Goal: Transaction & Acquisition: Purchase product/service

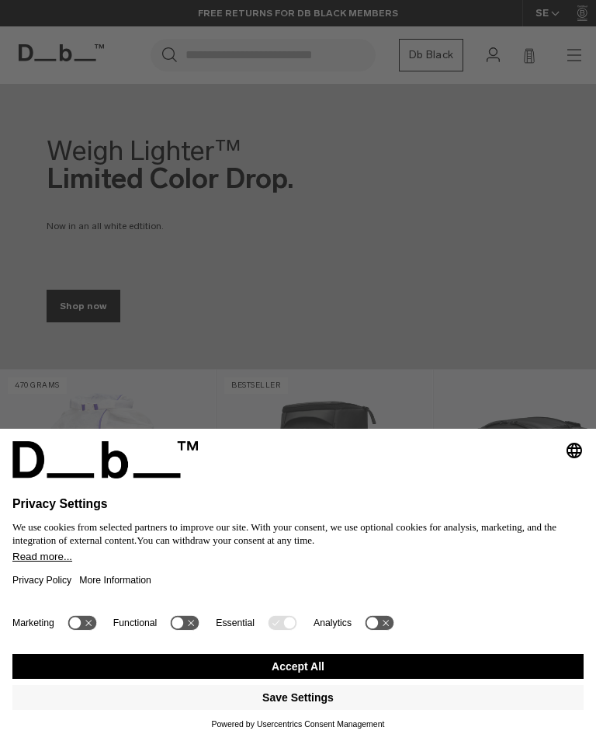
click at [342, 666] on button "Accept All" at bounding box center [298, 666] width 572 height 25
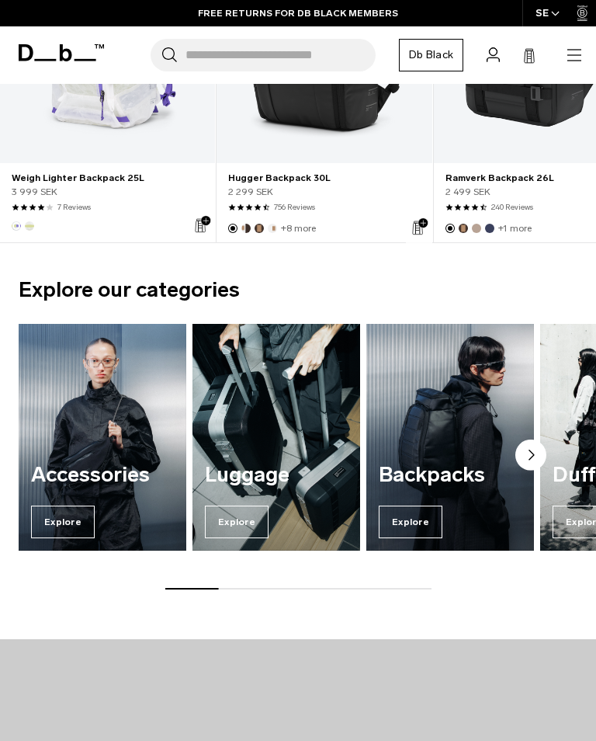
scroll to position [513, 0]
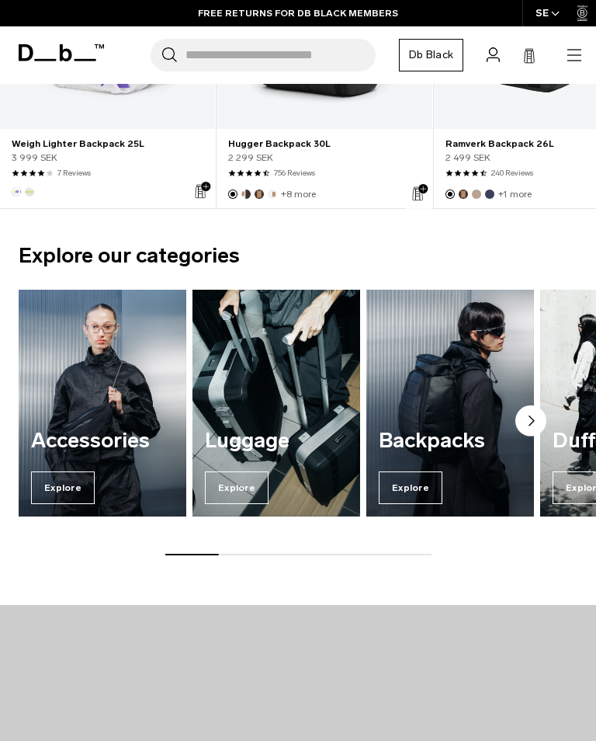
click at [424, 483] on span "Explore" at bounding box center [411, 487] width 64 height 33
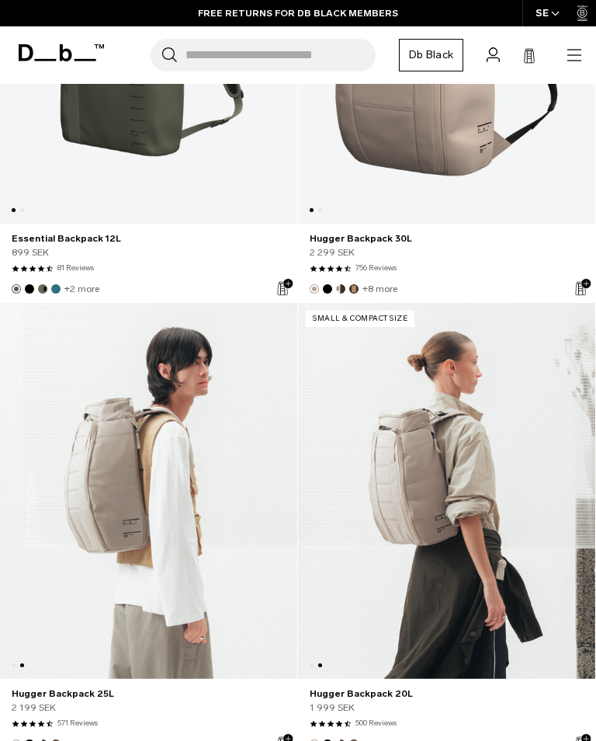
scroll to position [7762, 0]
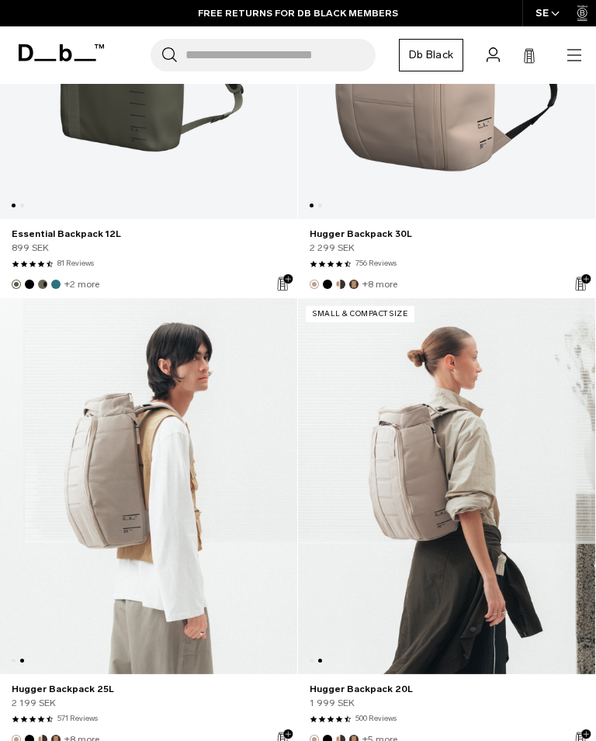
click at [327, 57] on input "Search for Bags, Luggage..." at bounding box center [281, 55] width 190 height 33
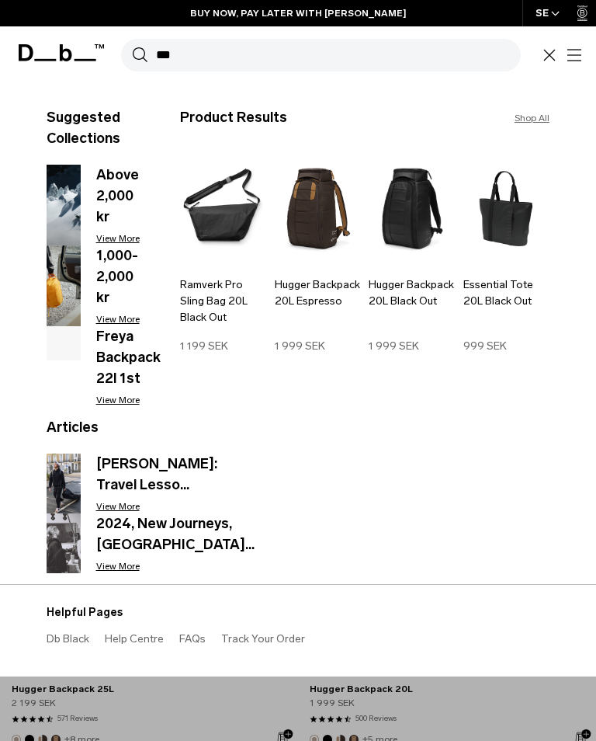
type input "**"
click at [395, 225] on img at bounding box center [412, 208] width 87 height 117
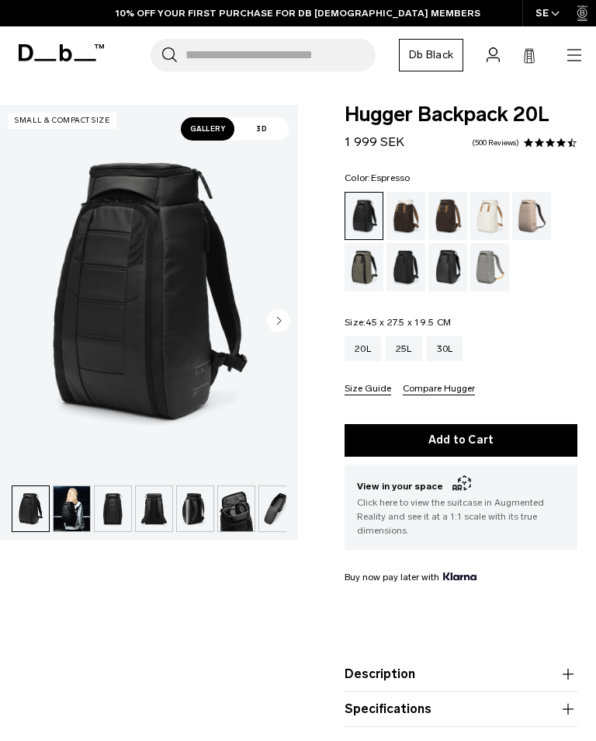
click at [444, 224] on div "Espresso" at bounding box center [449, 216] width 40 height 48
click at [482, 212] on div "Oatmilk" at bounding box center [491, 216] width 40 height 48
click at [523, 206] on div "Fogbow Beige" at bounding box center [533, 216] width 40 height 48
click at [492, 260] on div "Sand Grey" at bounding box center [491, 267] width 40 height 48
click at [456, 263] on div "Reflective Black" at bounding box center [449, 267] width 40 height 48
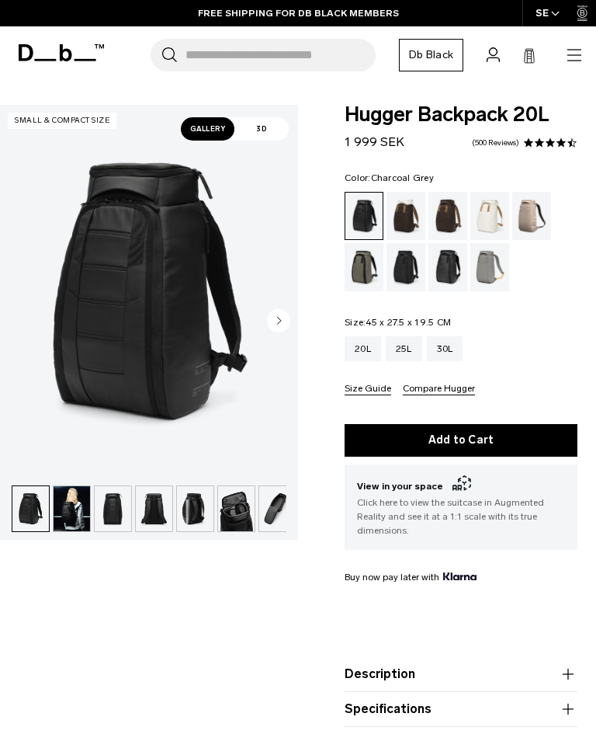
click at [406, 260] on div "Charcoal Grey" at bounding box center [407, 267] width 40 height 48
click at [367, 254] on div "Forest Green" at bounding box center [365, 267] width 40 height 48
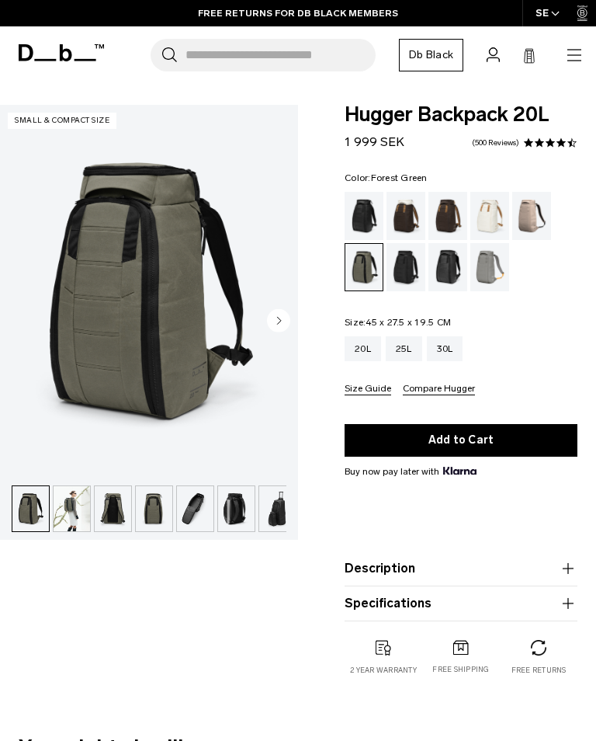
click at [79, 512] on img "button" at bounding box center [72, 508] width 37 height 45
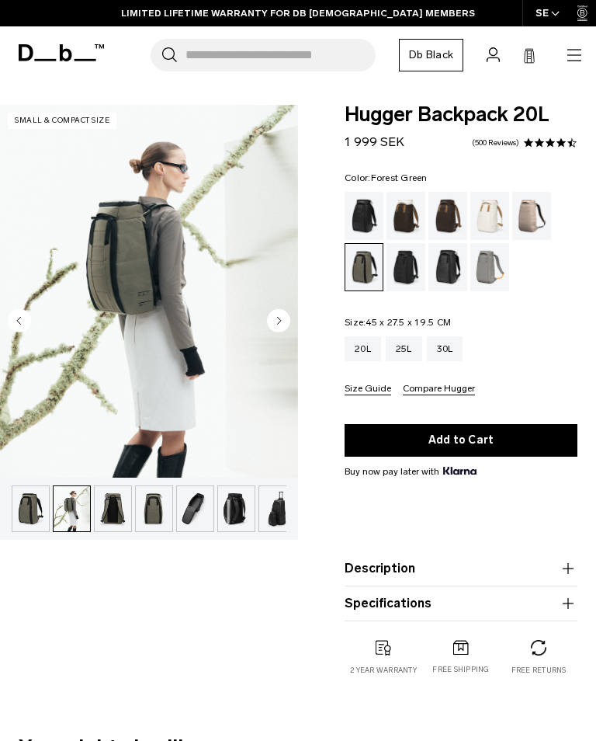
click at [31, 512] on img "button" at bounding box center [30, 508] width 37 height 45
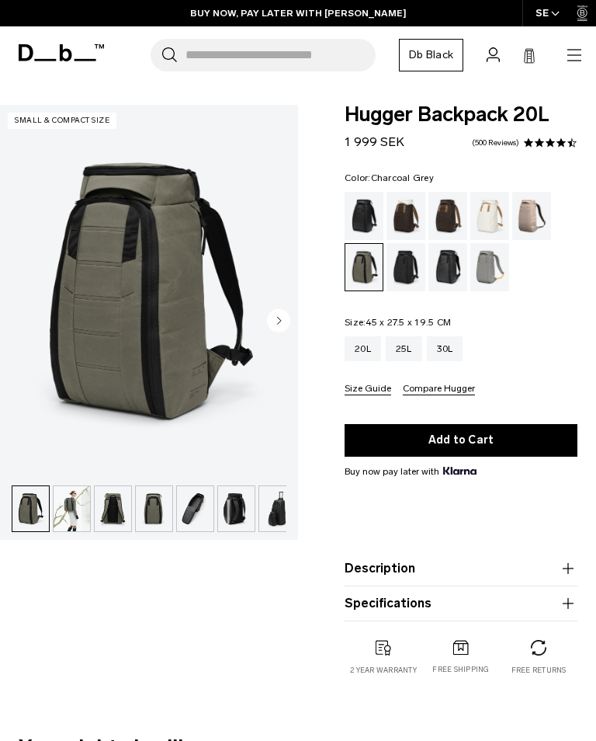
click at [399, 271] on div "Charcoal Grey" at bounding box center [407, 267] width 40 height 48
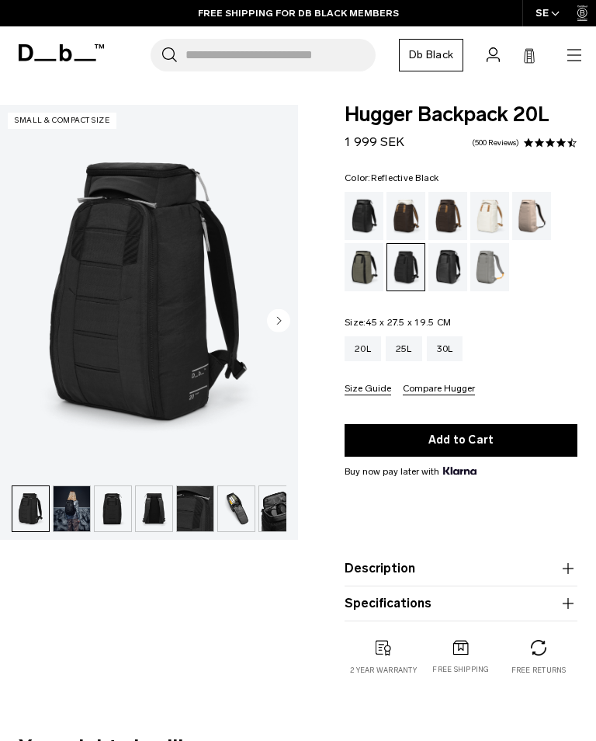
click at [456, 259] on div "Reflective Black" at bounding box center [449, 267] width 40 height 48
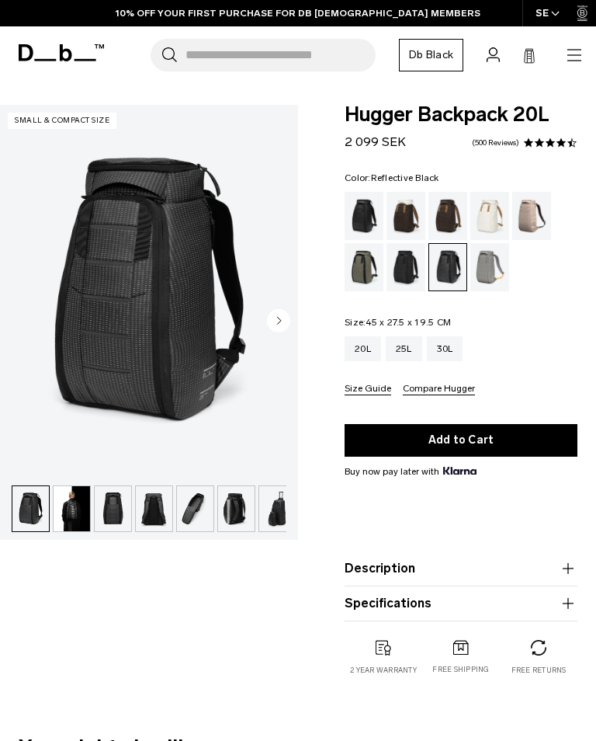
click at [489, 273] on div "Sand Grey" at bounding box center [491, 267] width 40 height 48
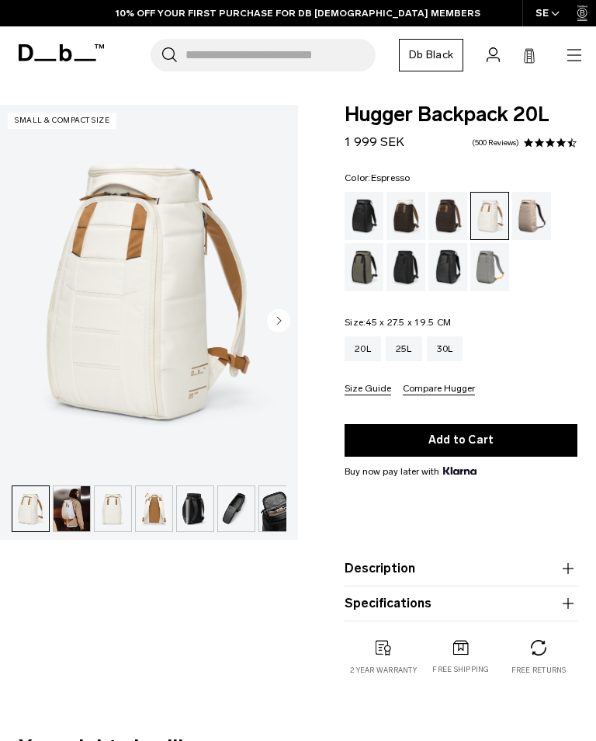
click at [447, 208] on div "Espresso" at bounding box center [449, 216] width 40 height 48
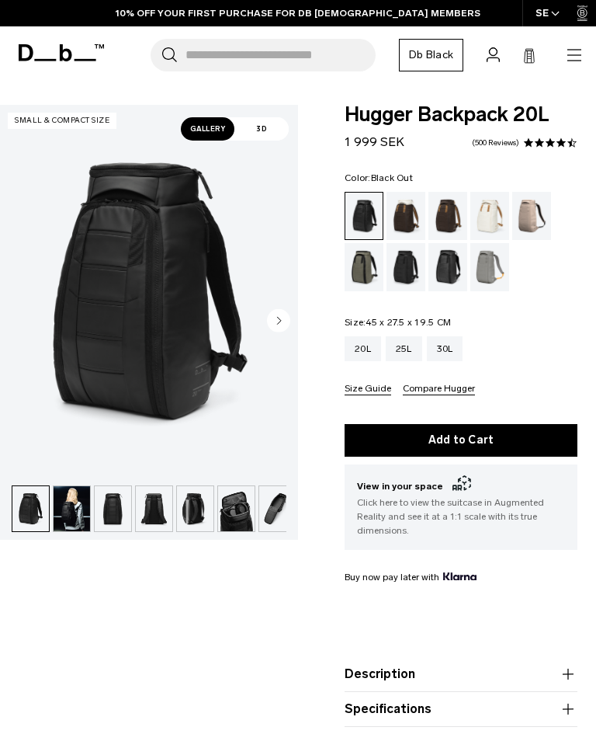
click at [234, 506] on img "button" at bounding box center [236, 508] width 37 height 45
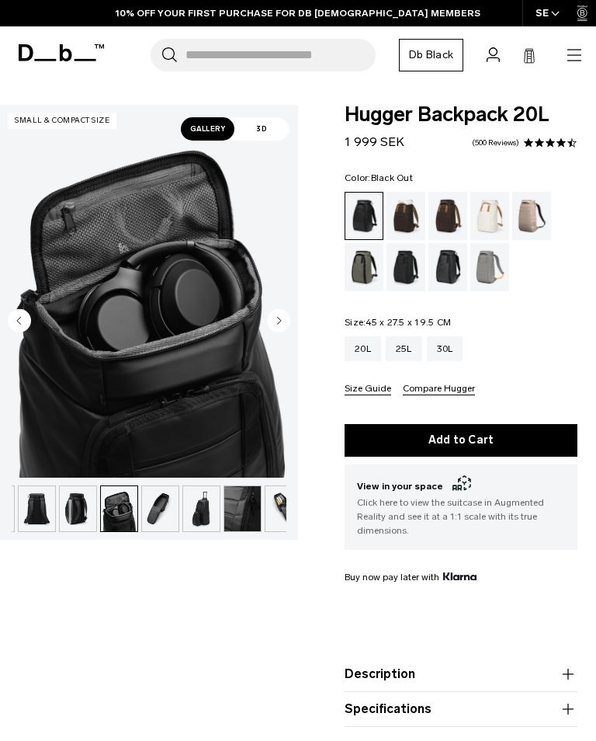
scroll to position [0, 134]
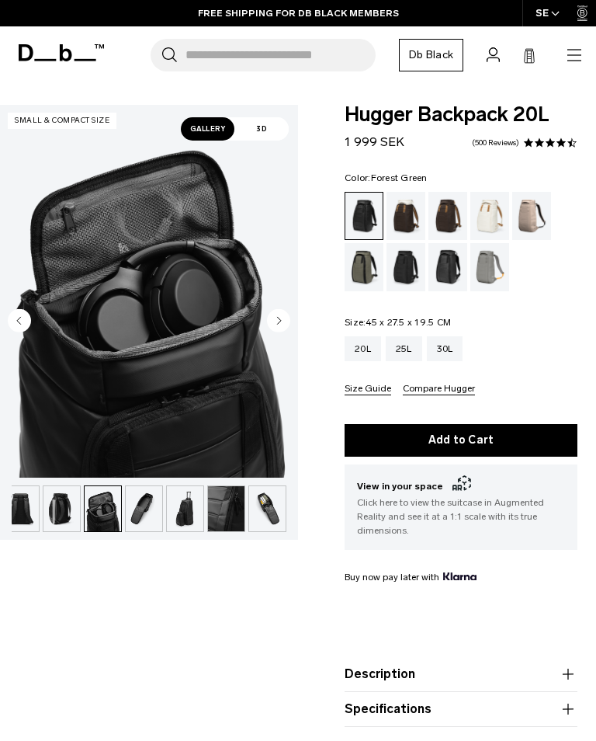
click at [360, 263] on div "Forest Green" at bounding box center [365, 267] width 40 height 48
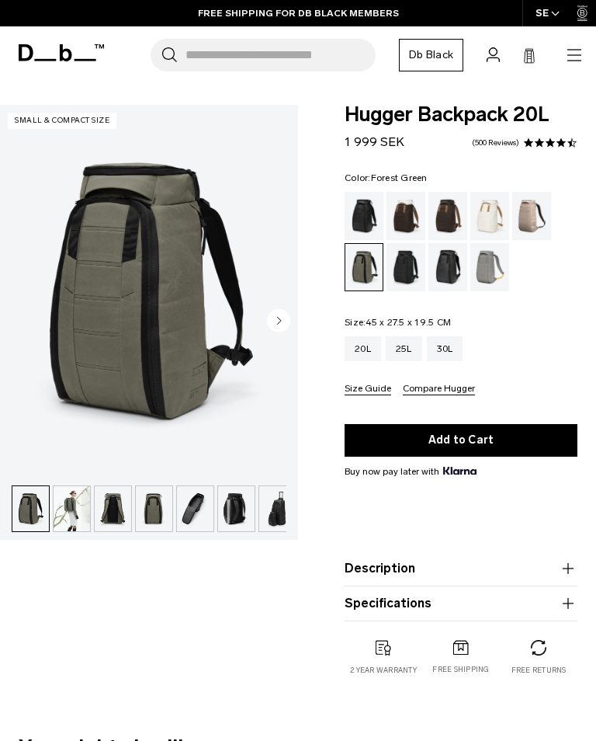
click at [88, 507] on img "button" at bounding box center [72, 508] width 37 height 45
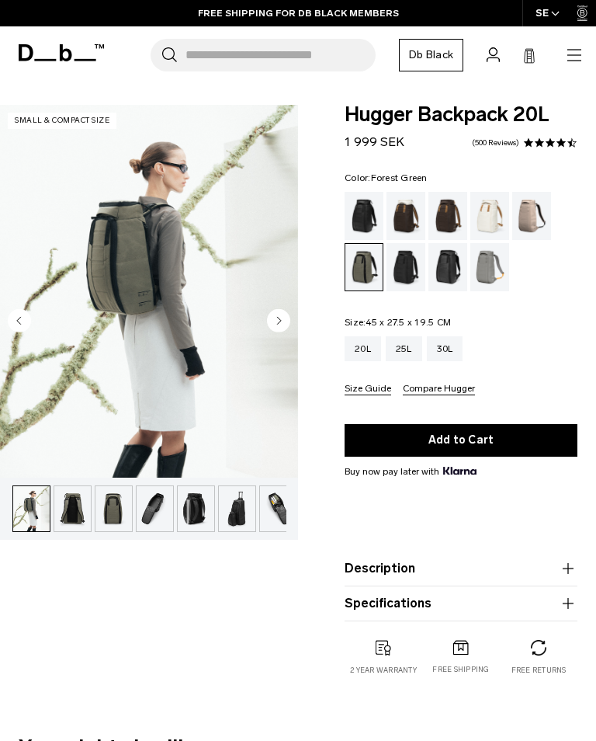
scroll to position [0, 41]
click at [83, 492] on img "button" at bounding box center [72, 508] width 37 height 45
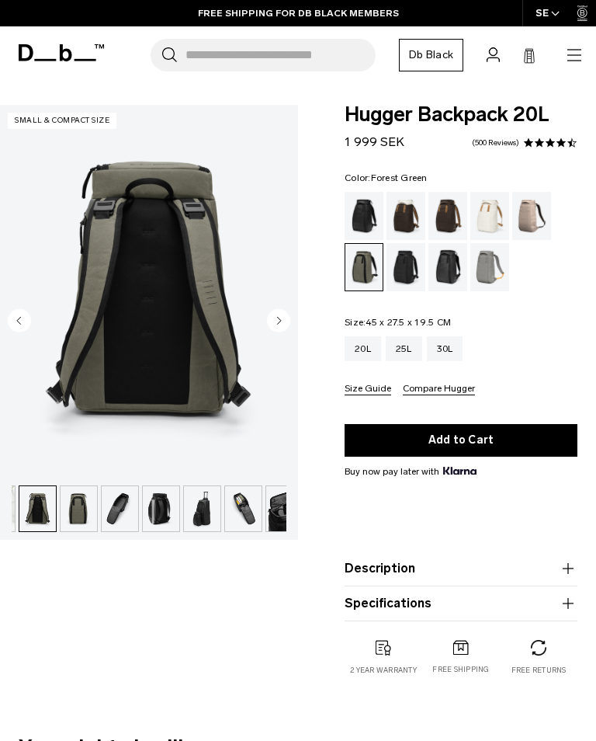
scroll to position [0, 82]
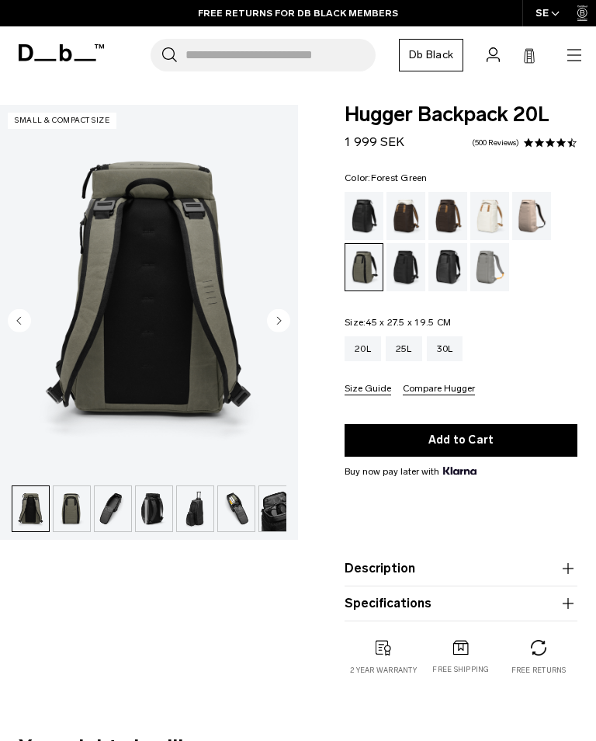
click at [69, 509] on img "button" at bounding box center [72, 508] width 37 height 45
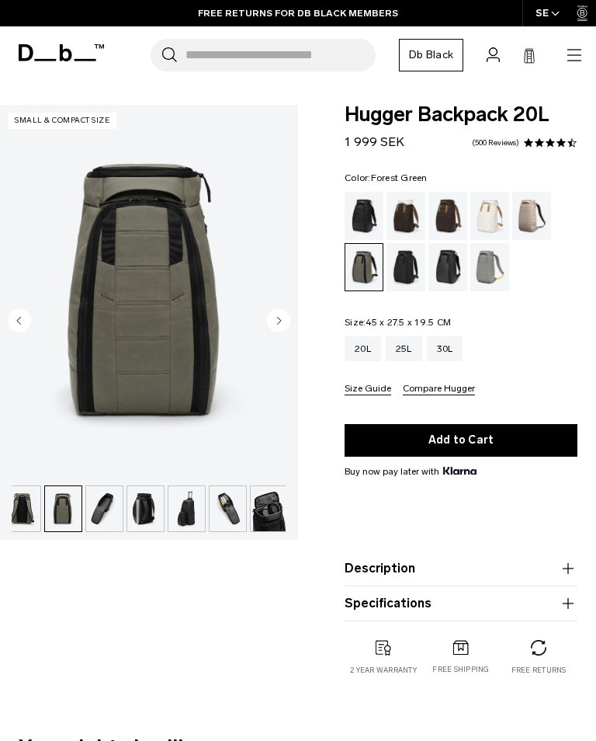
scroll to position [0, 92]
click at [99, 498] on img "button" at bounding box center [103, 508] width 37 height 45
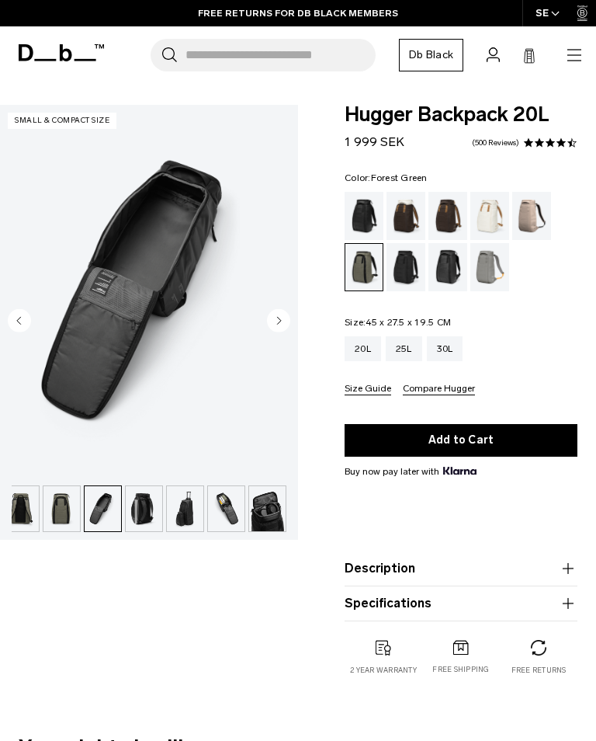
click at [151, 517] on img "button" at bounding box center [144, 508] width 37 height 45
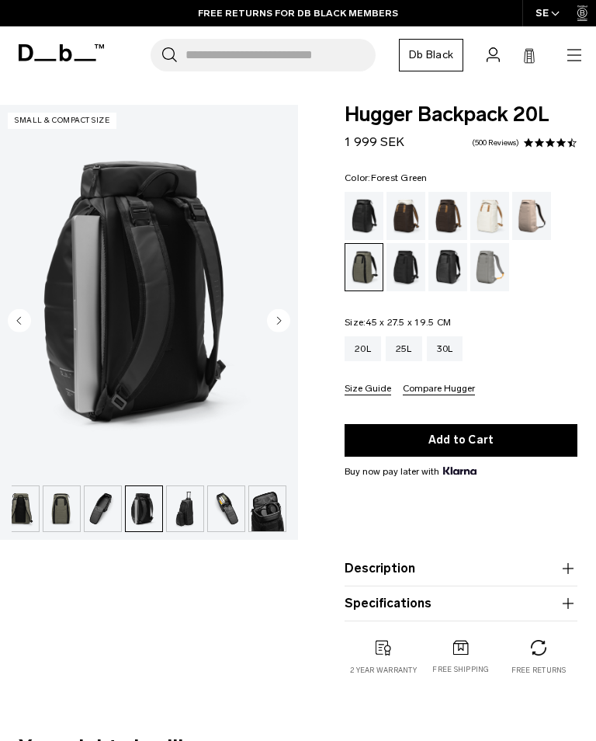
click at [185, 515] on img "button" at bounding box center [185, 508] width 37 height 45
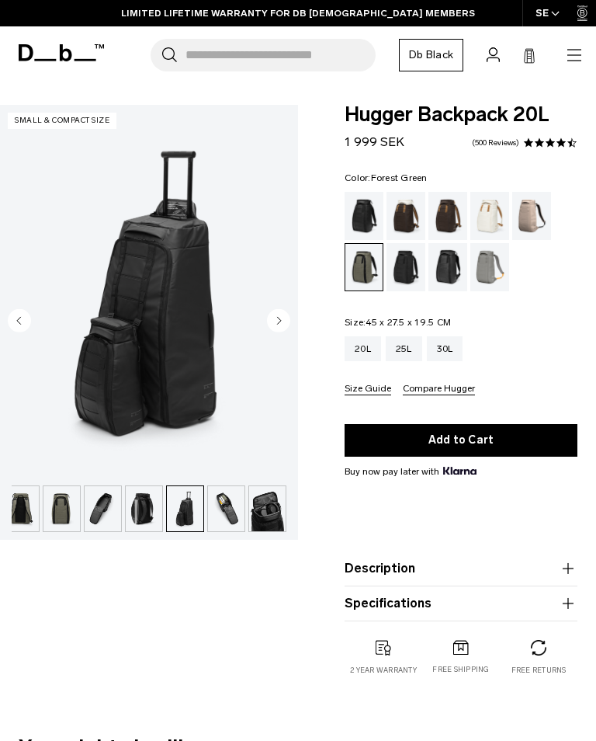
click at [222, 509] on img "button" at bounding box center [226, 508] width 37 height 45
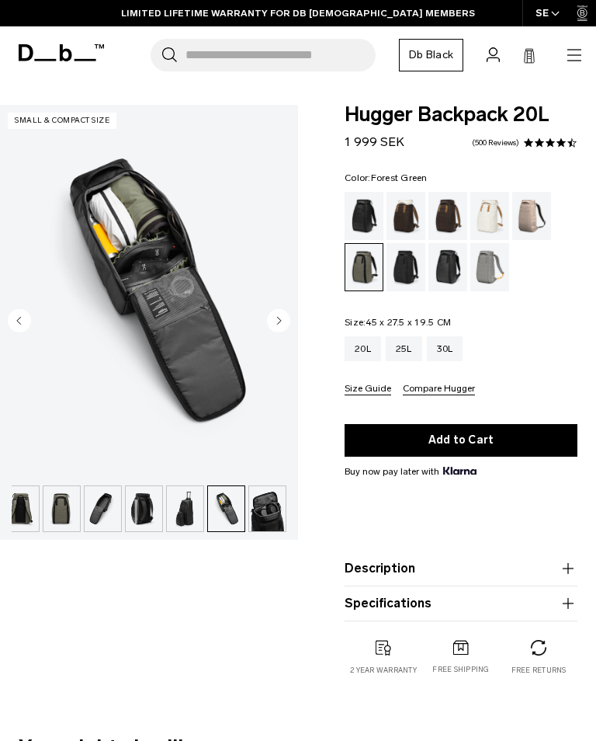
click at [259, 514] on img "button" at bounding box center [267, 508] width 37 height 45
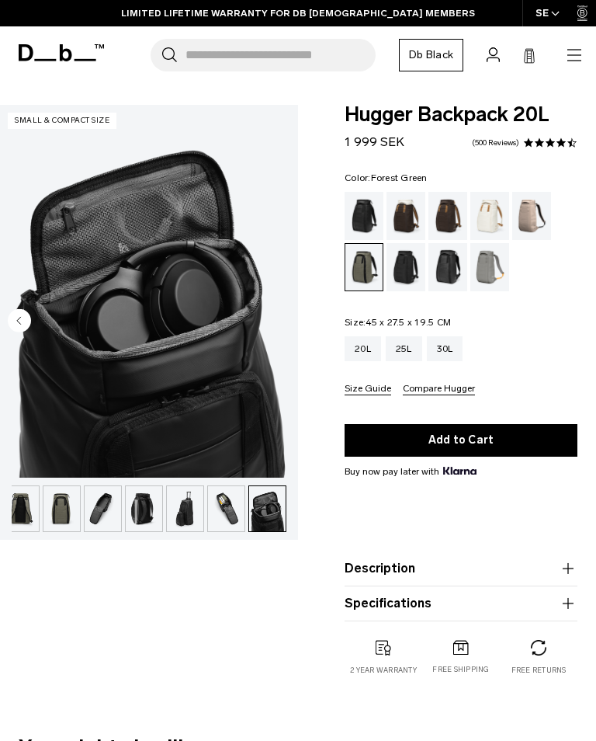
click at [183, 523] on img "button" at bounding box center [185, 508] width 37 height 45
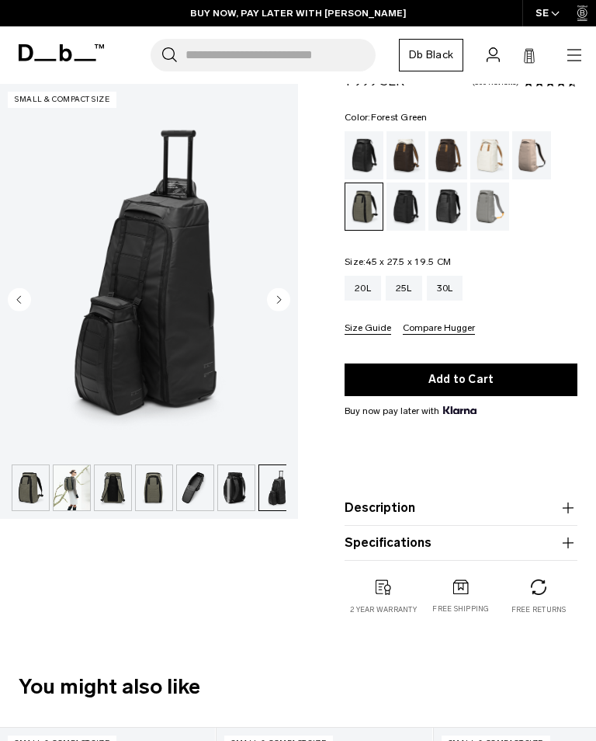
scroll to position [64, 0]
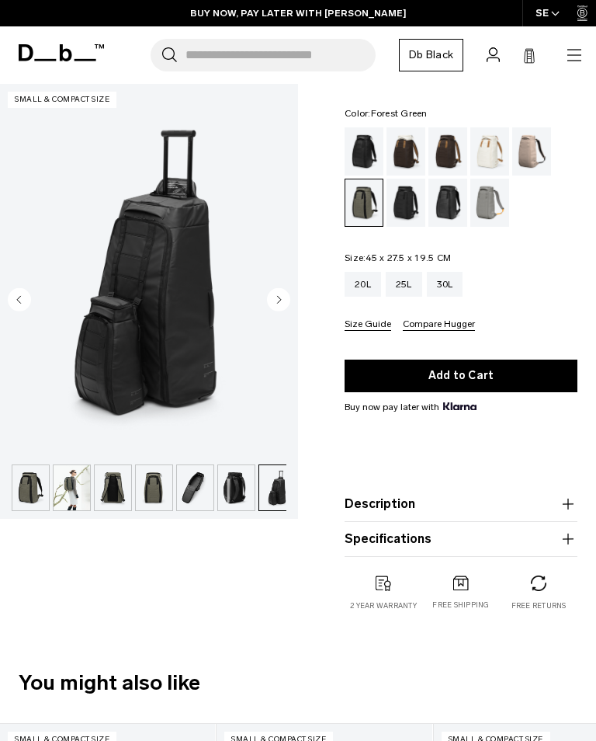
click at [489, 376] on button "Add to Cart" at bounding box center [461, 376] width 233 height 33
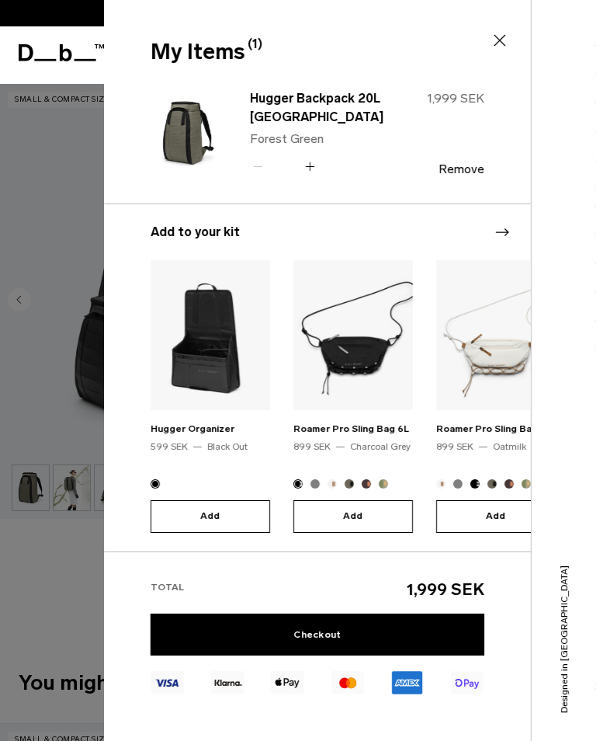
click at [492, 45] on icon at bounding box center [500, 40] width 19 height 19
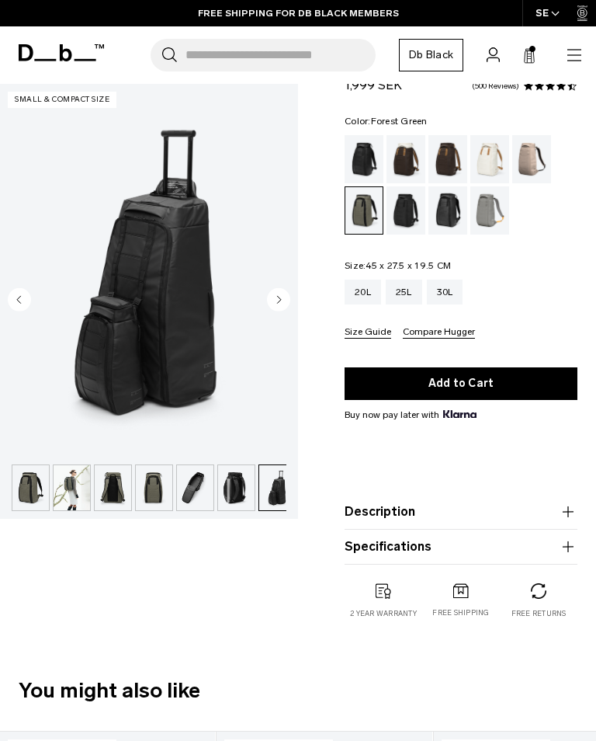
scroll to position [0, 0]
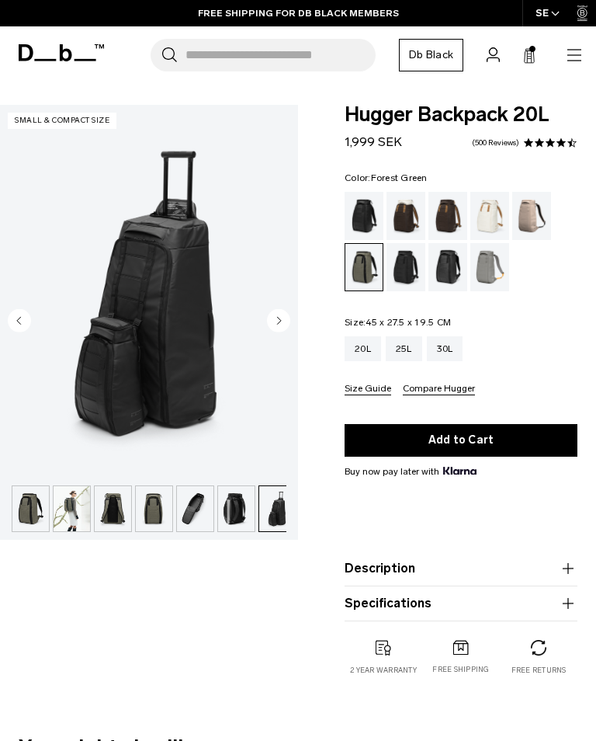
click at [527, 57] on icon at bounding box center [529, 56] width 12 height 16
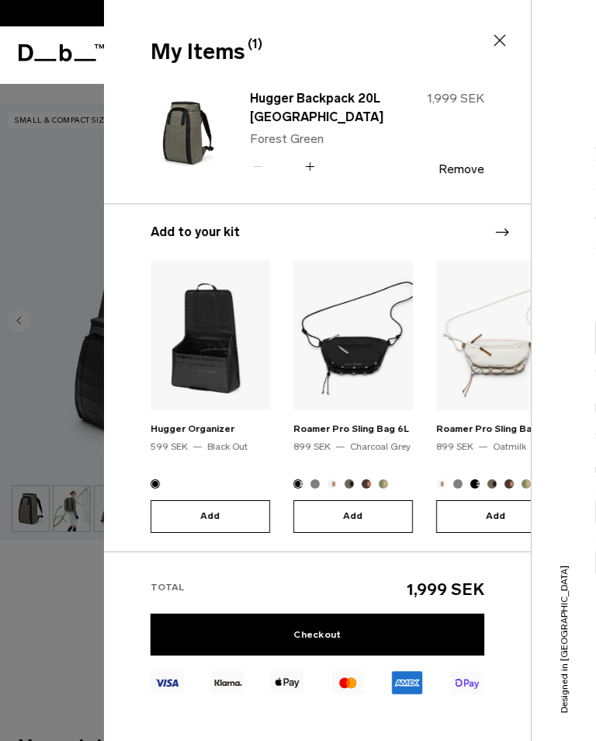
scroll to position [176, 0]
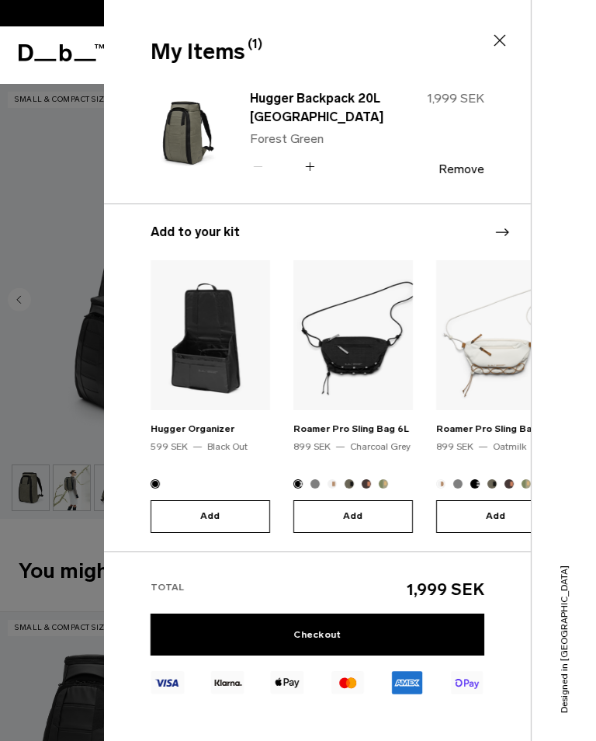
click at [349, 614] on link "Checkout" at bounding box center [318, 635] width 334 height 42
